Goal: Task Accomplishment & Management: Use online tool/utility

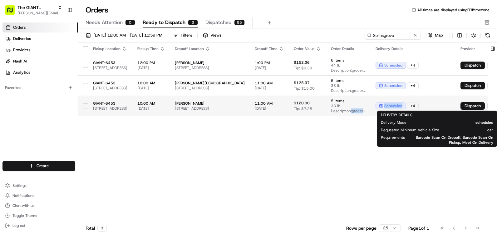
drag, startPoint x: 487, startPoint y: 107, endPoint x: 431, endPoint y: 109, distance: 56.2
click at [431, 109] on tr "GIANT-6453 [STREET_ADDRESS] 10:00 AM [DATE] [PERSON_NAME] [STREET_ADDRESS] 11:0…" at bounding box center [301, 106] width 446 height 20
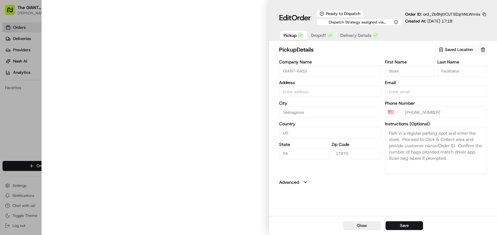
type input "[STREET_ADDRESS]"
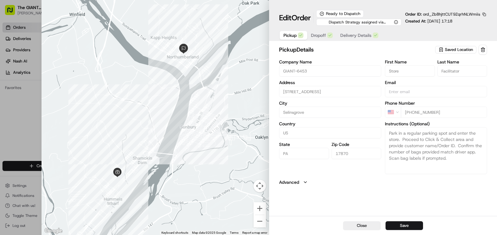
click at [317, 34] on span "Dropoff" at bounding box center [318, 35] width 15 height 6
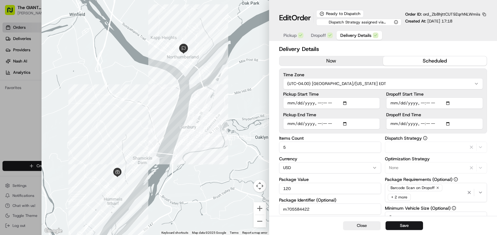
click at [349, 37] on span "Delivery Details" at bounding box center [355, 35] width 31 height 6
click at [27, 18] on div at bounding box center [248, 117] width 497 height 235
type input "1"
